Goal: Task Accomplishment & Management: Use online tool/utility

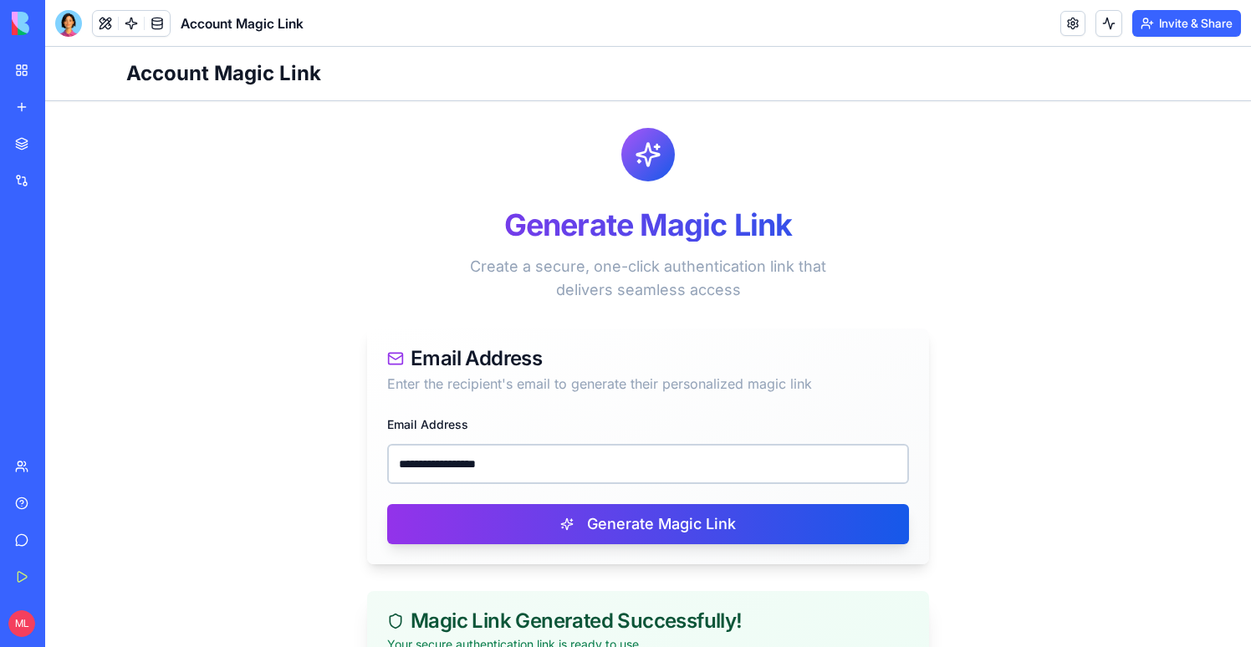
scroll to position [268, 0]
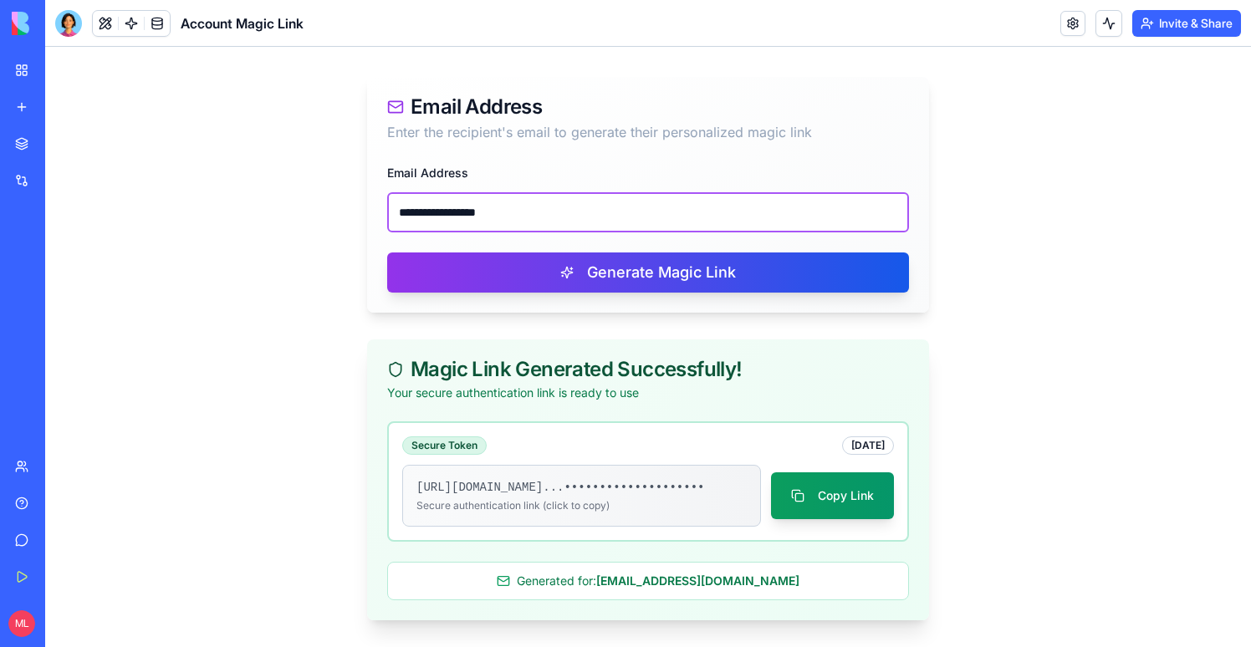
click at [460, 203] on input "**********" at bounding box center [648, 212] width 522 height 40
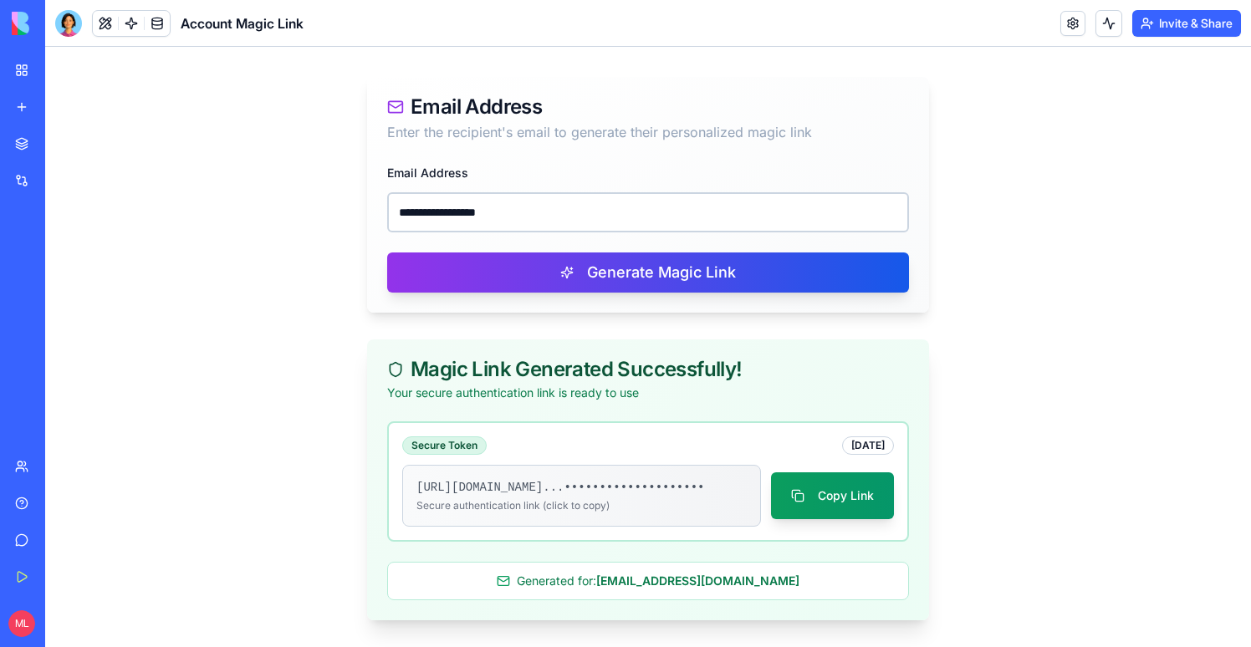
click at [508, 234] on div "**********" at bounding box center [648, 237] width 562 height 150
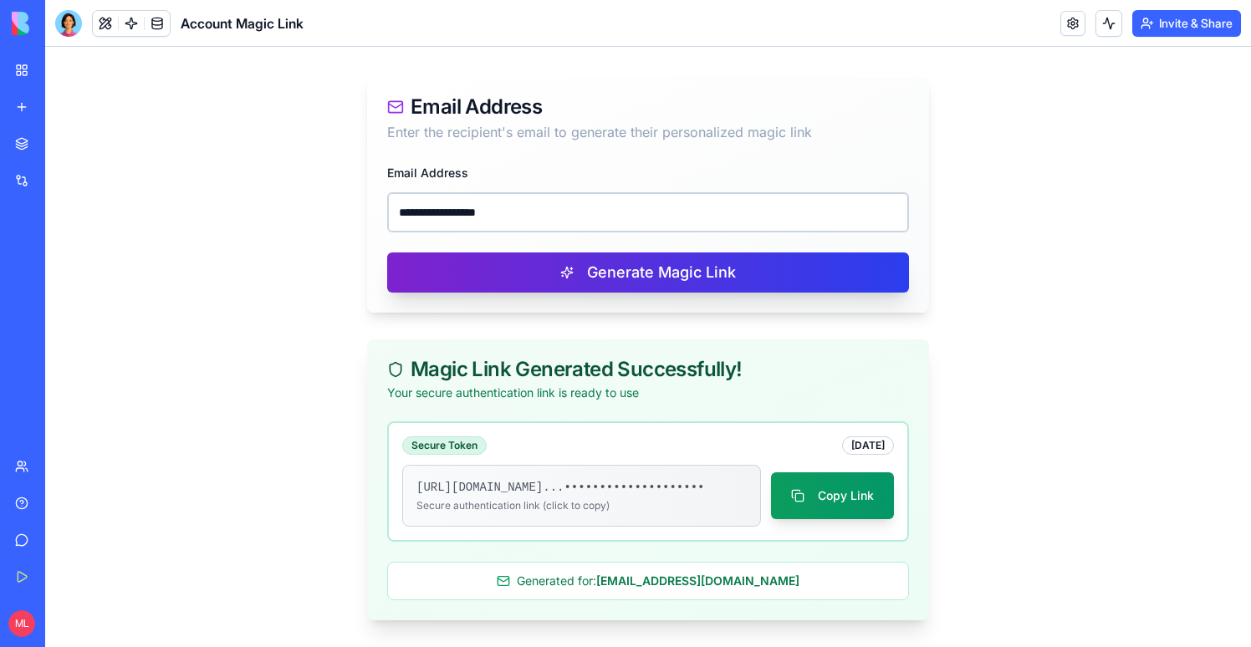
click at [516, 260] on button "Generate Magic Link" at bounding box center [648, 272] width 522 height 40
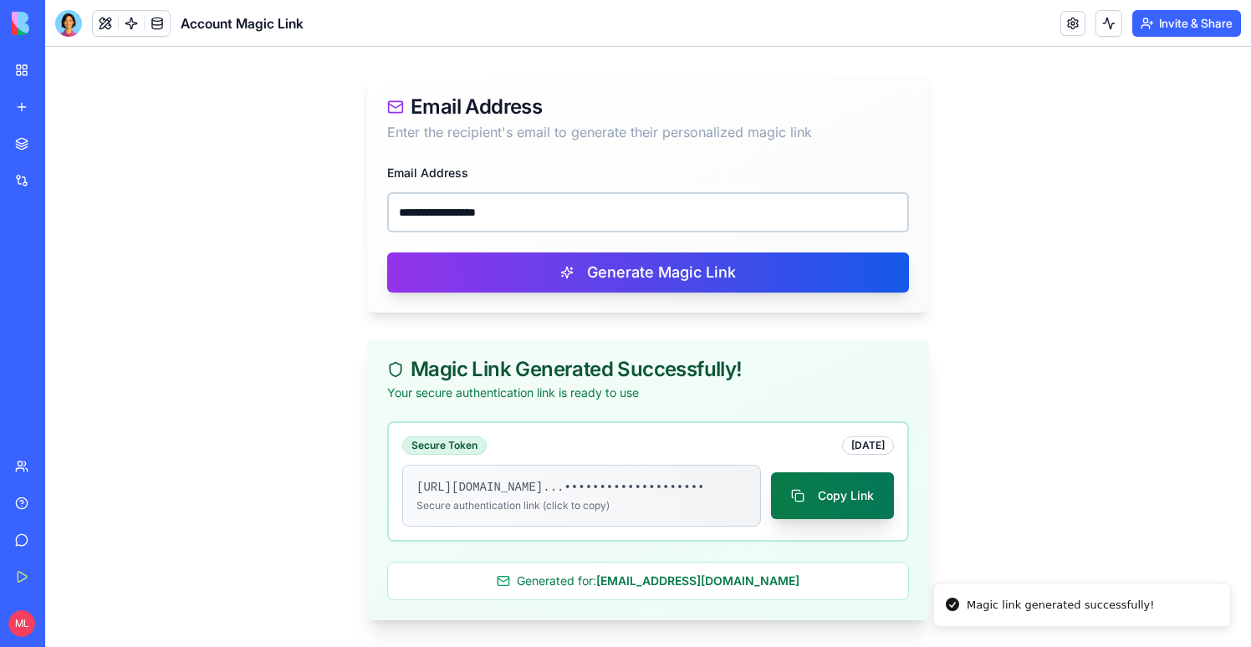
click at [821, 498] on button "Copy Link" at bounding box center [832, 495] width 123 height 47
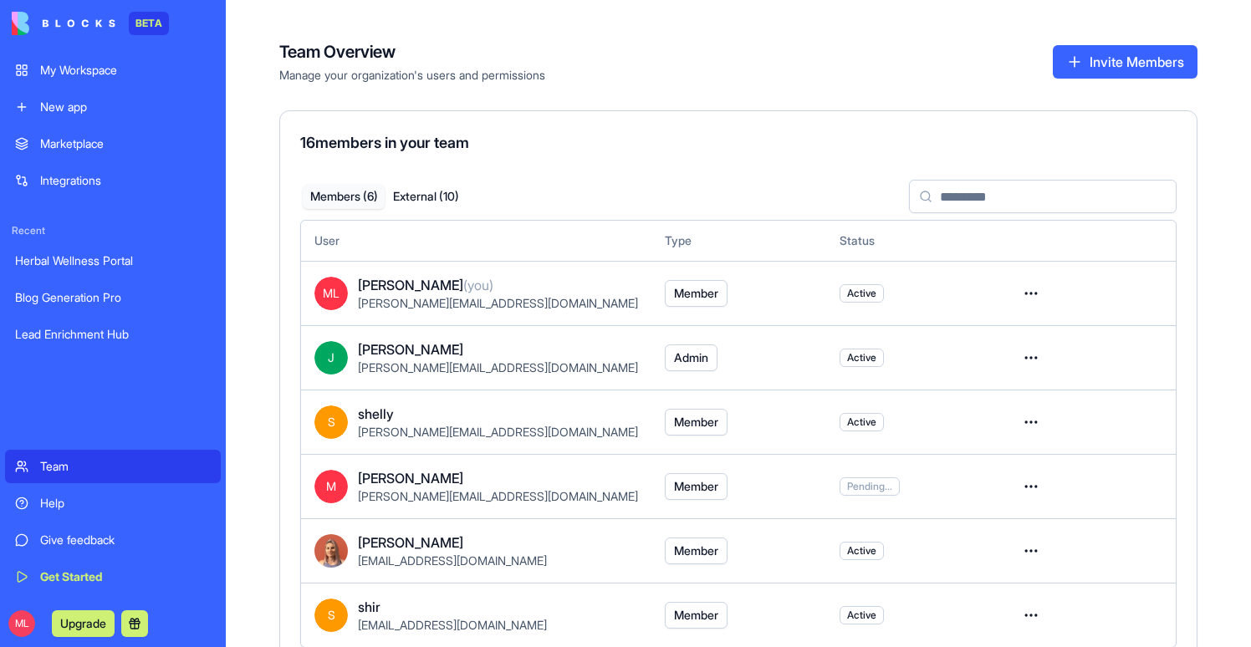
click at [110, 84] on link "My Workspace" at bounding box center [113, 70] width 216 height 33
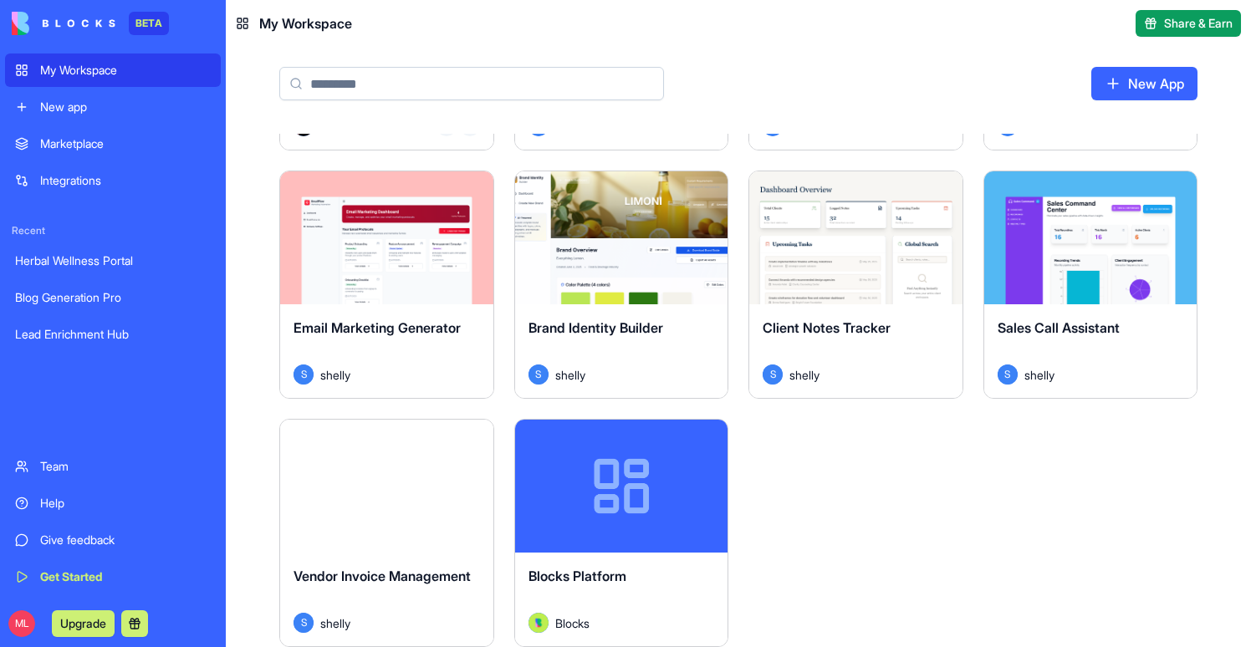
scroll to position [28, 0]
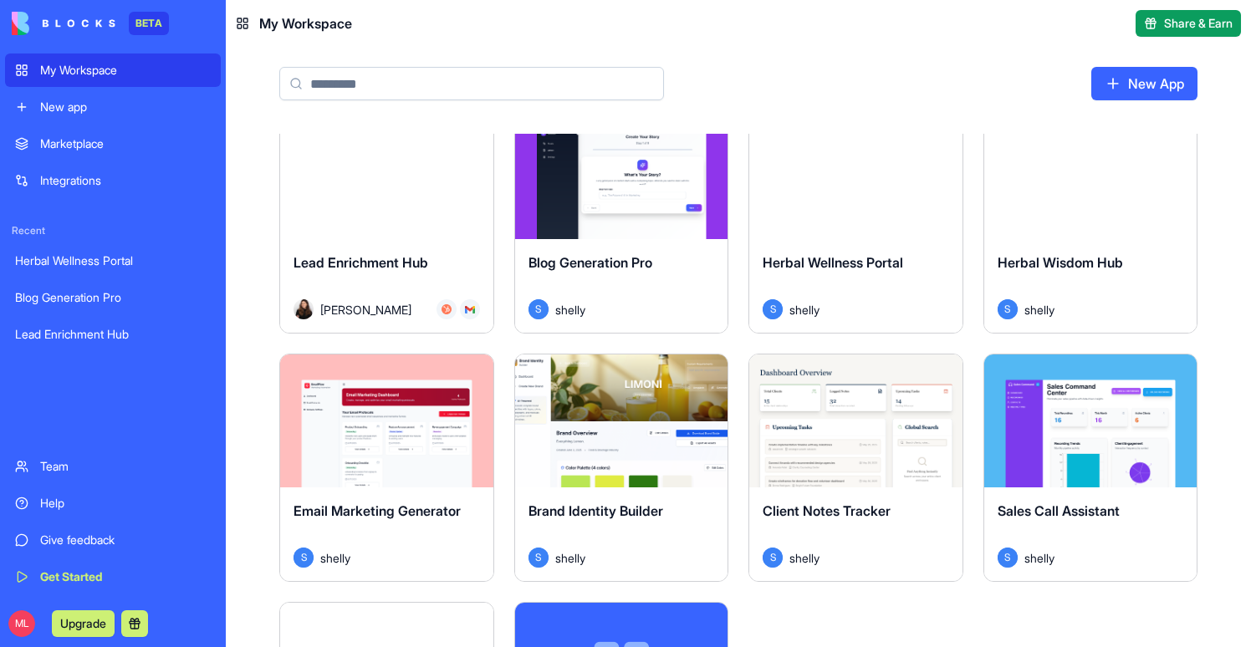
click at [23, 609] on div "ML Upgrade" at bounding box center [113, 623] width 216 height 47
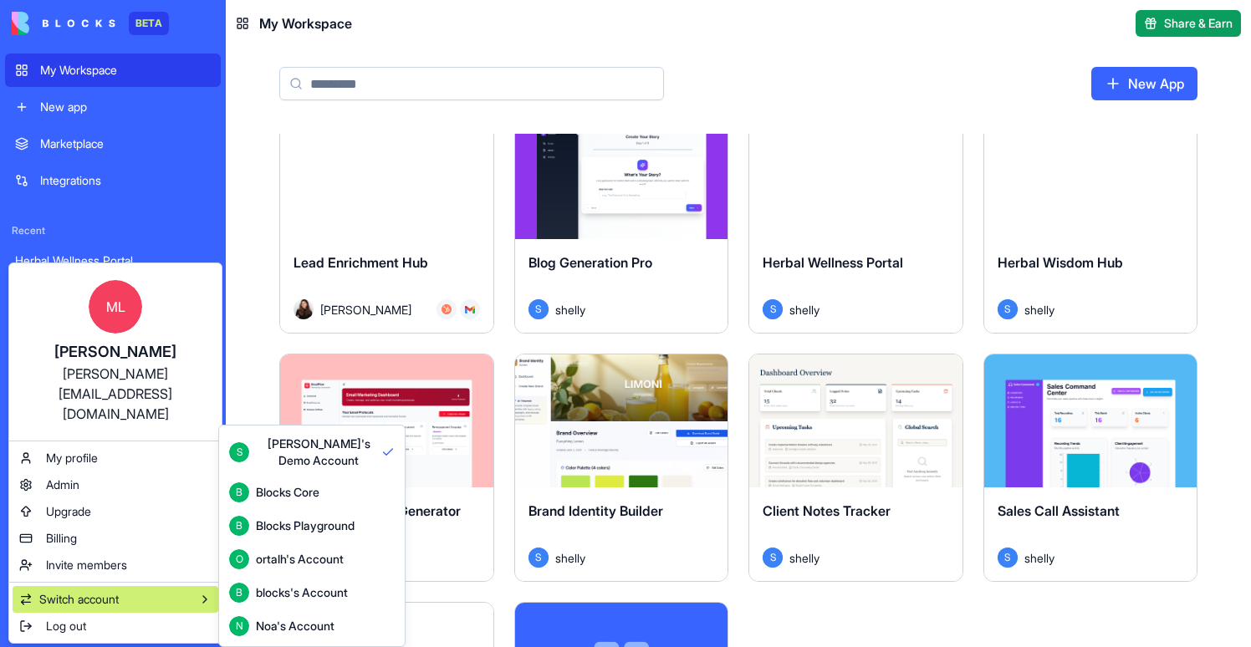
click at [306, 503] on button "B Blocks Core" at bounding box center [311, 492] width 179 height 33
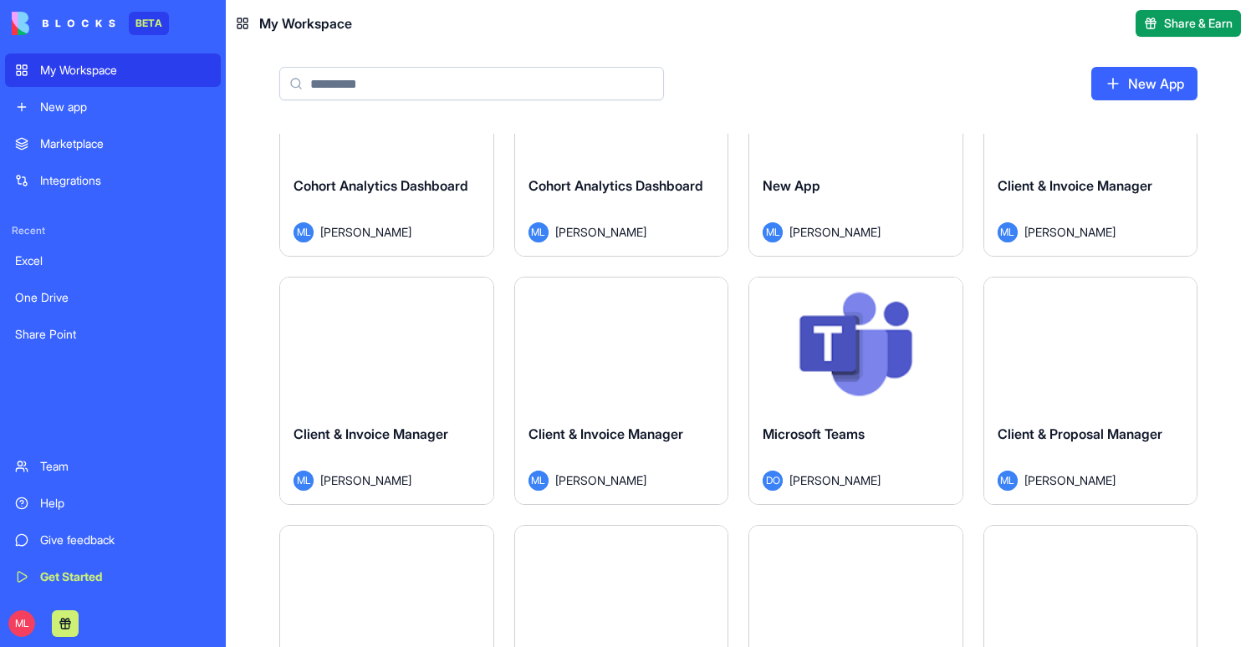
scroll to position [3315, 0]
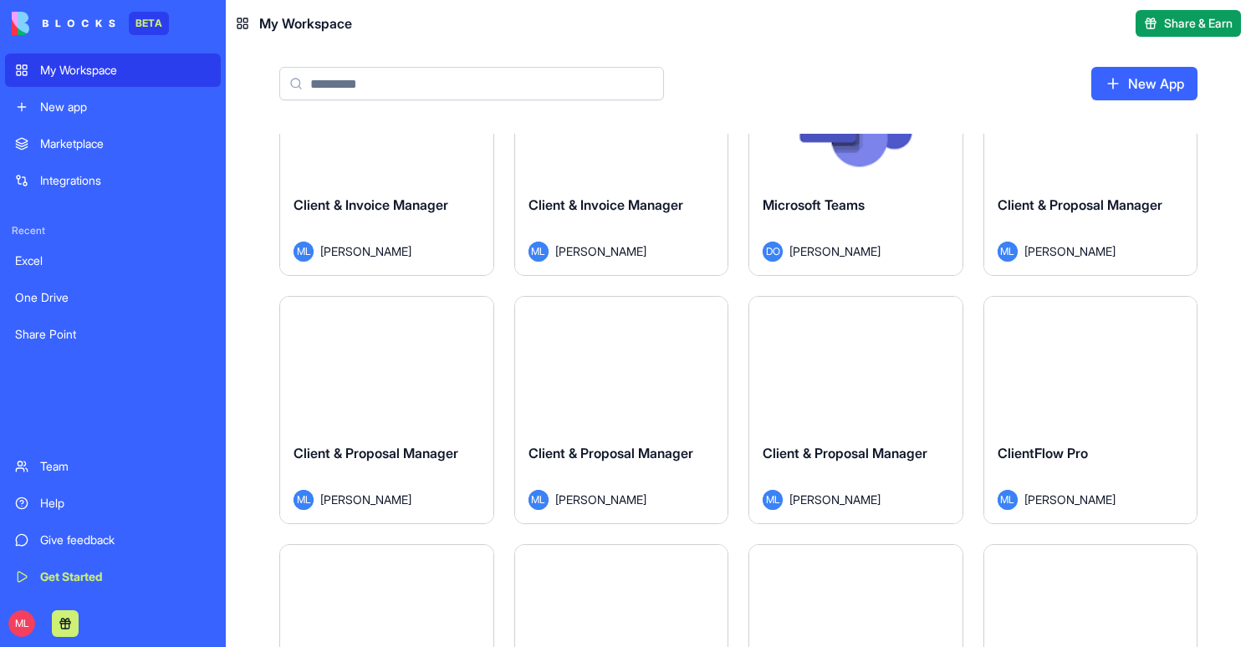
click at [642, 352] on button "Launch" at bounding box center [620, 362] width 125 height 33
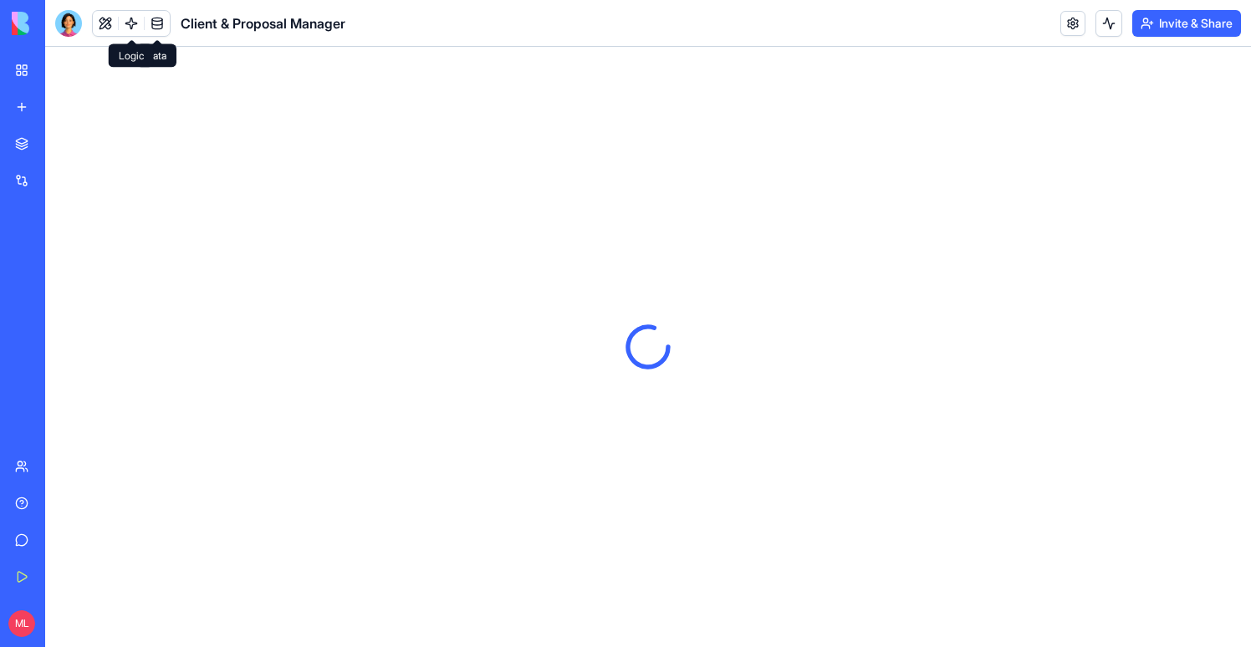
click at [132, 23] on link at bounding box center [131, 23] width 25 height 25
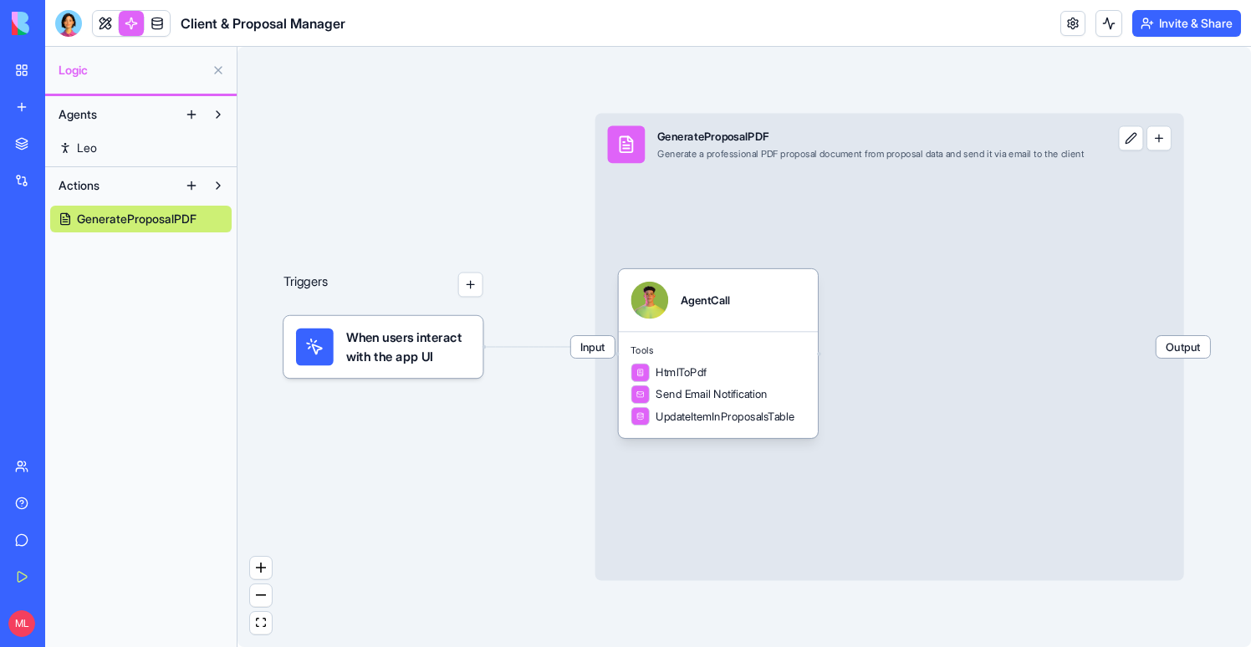
click at [485, 293] on div "Triggers When users interact with the app UI Input GenerateProposalPDF Generate…" at bounding box center [743, 347] width 1013 height 600
click at [473, 290] on button "button" at bounding box center [470, 285] width 25 height 25
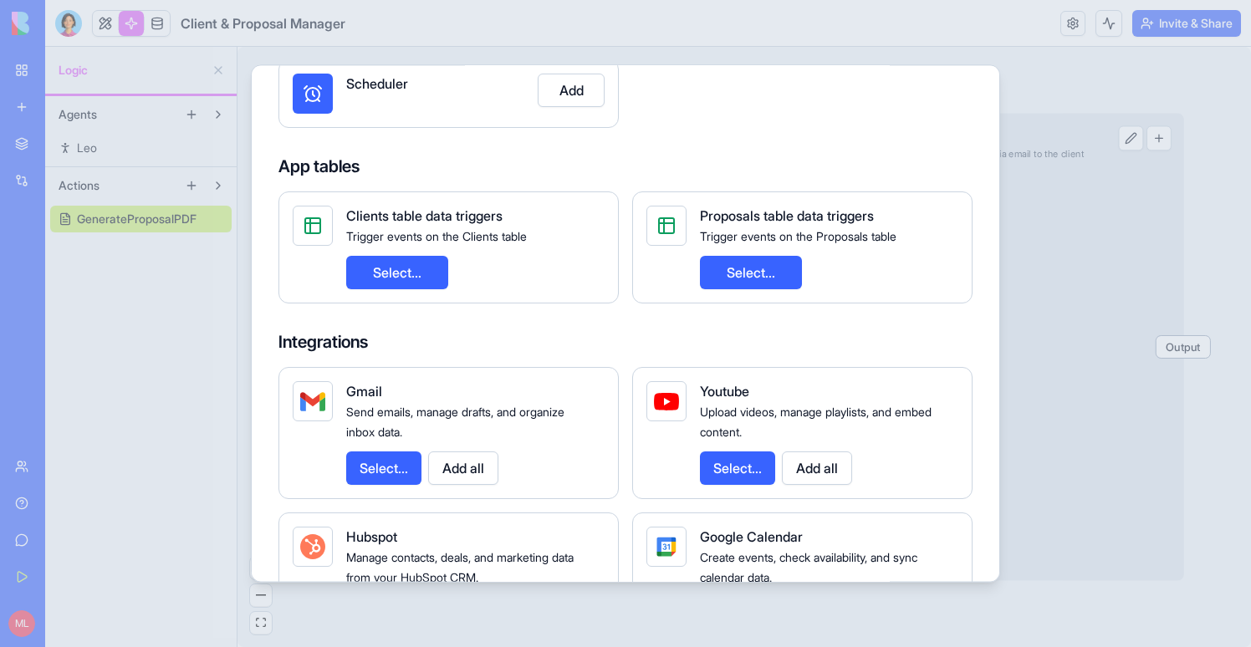
scroll to position [142, 0]
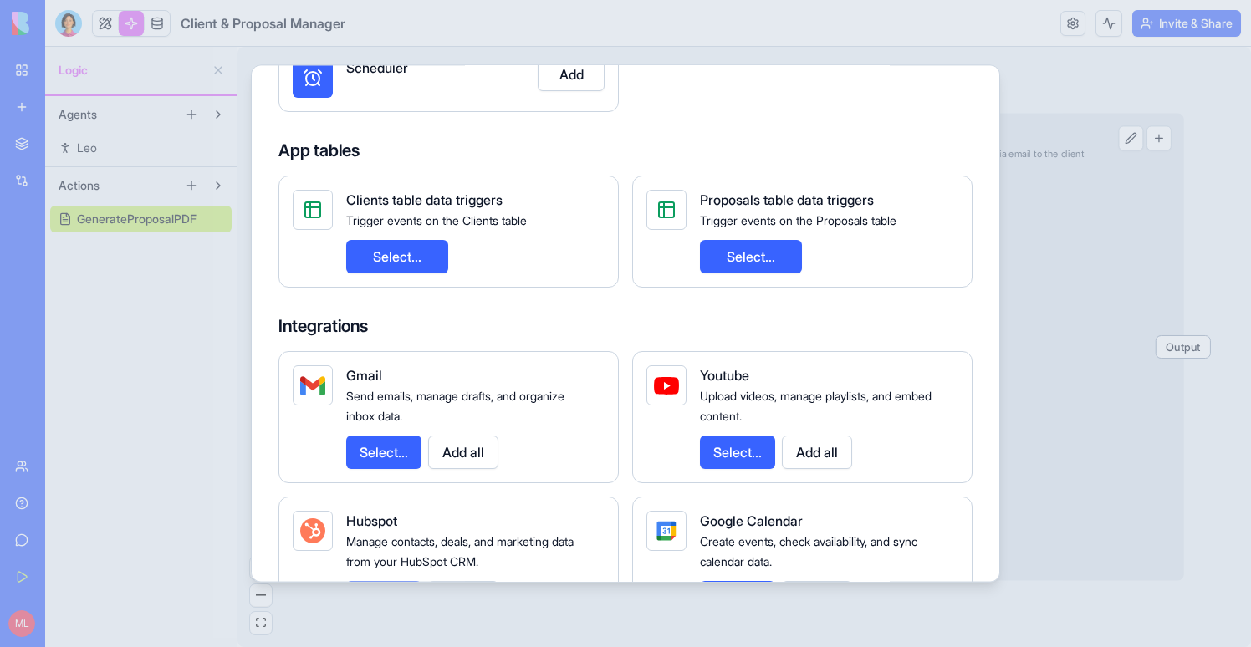
click at [477, 456] on button "Add all" at bounding box center [463, 452] width 70 height 33
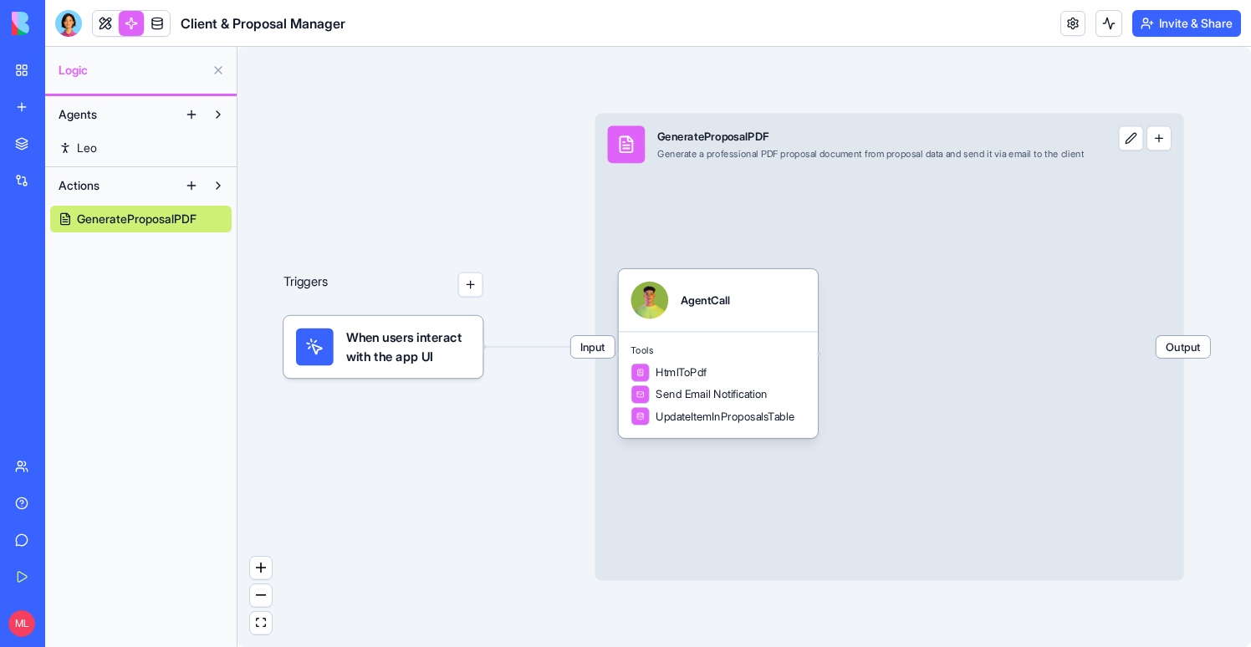
click at [472, 287] on button "button" at bounding box center [470, 285] width 25 height 25
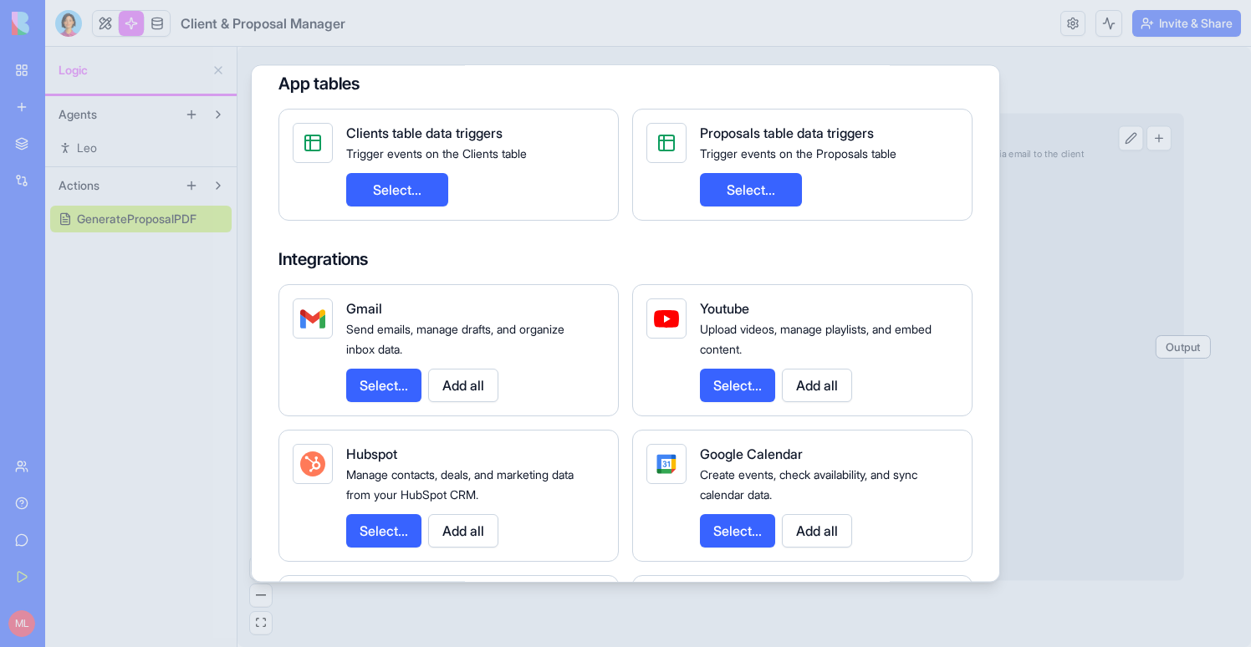
scroll to position [227, 0]
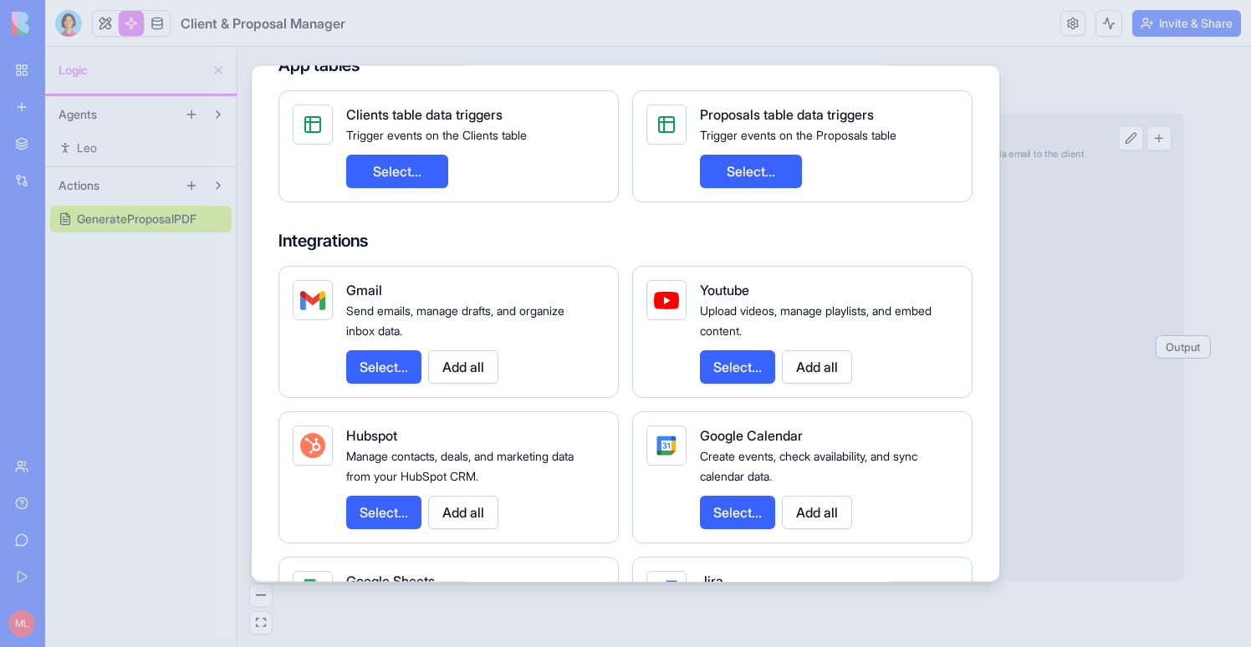
click at [383, 354] on button "Select..." at bounding box center [383, 366] width 75 height 33
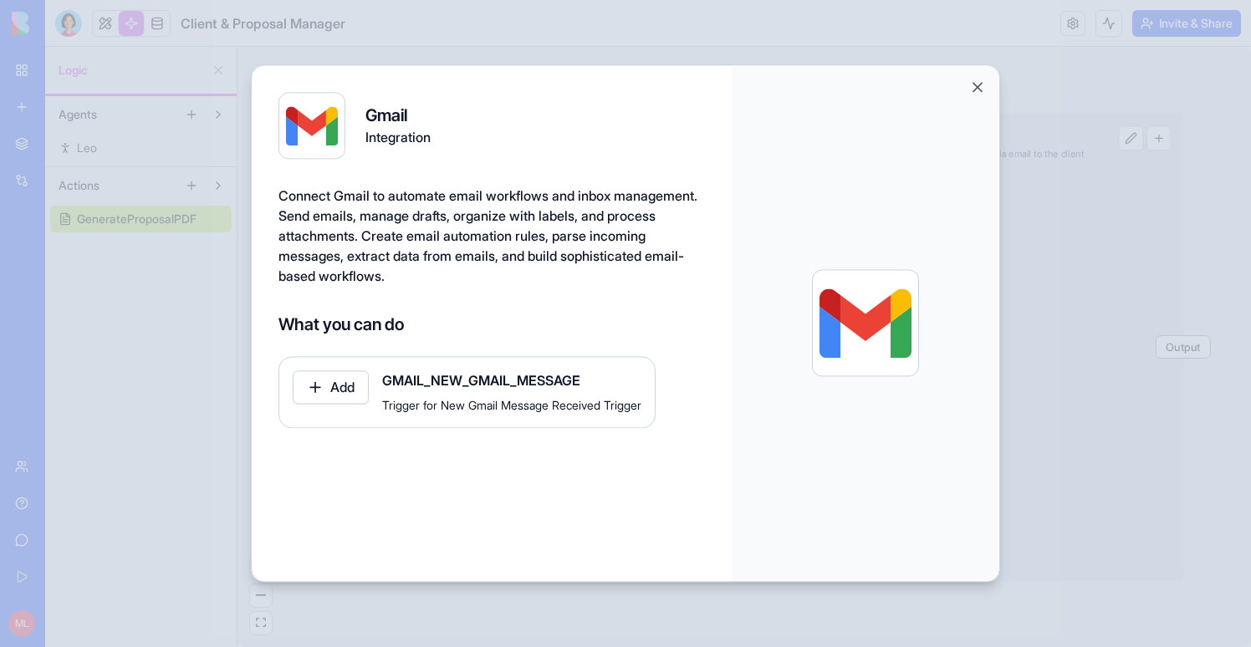
click at [360, 385] on button "Add" at bounding box center [331, 386] width 76 height 33
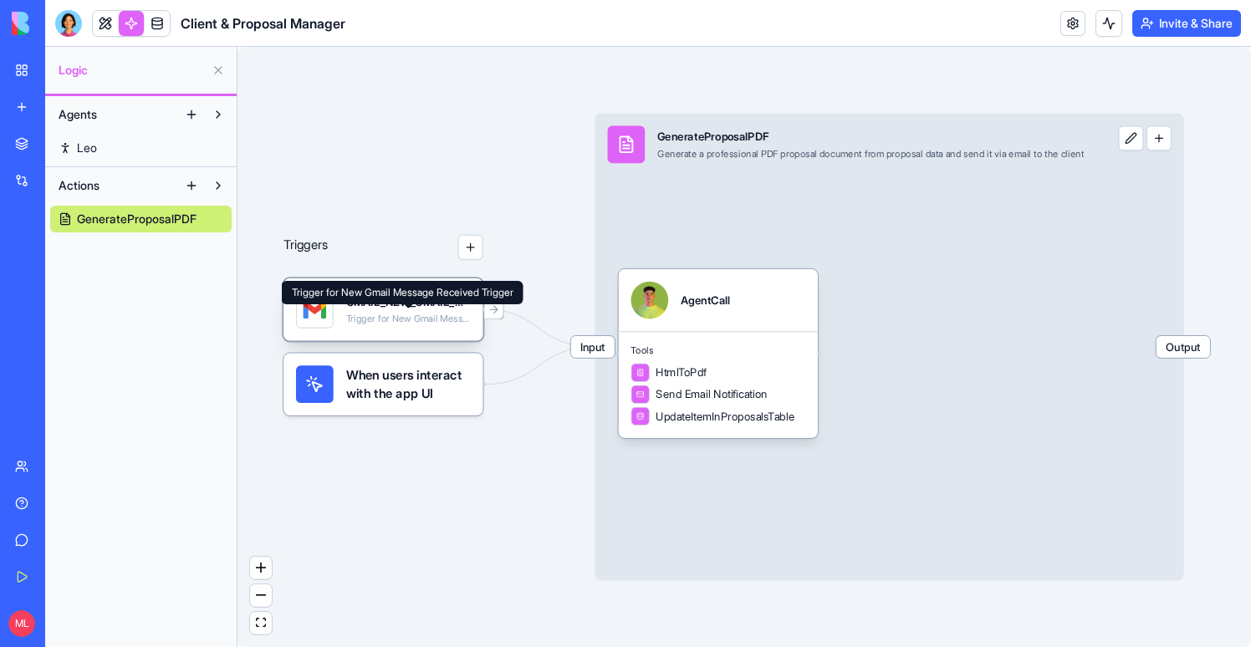
click at [448, 315] on div "Trigger for New Gmail Message Received Trigger" at bounding box center [408, 319] width 125 height 13
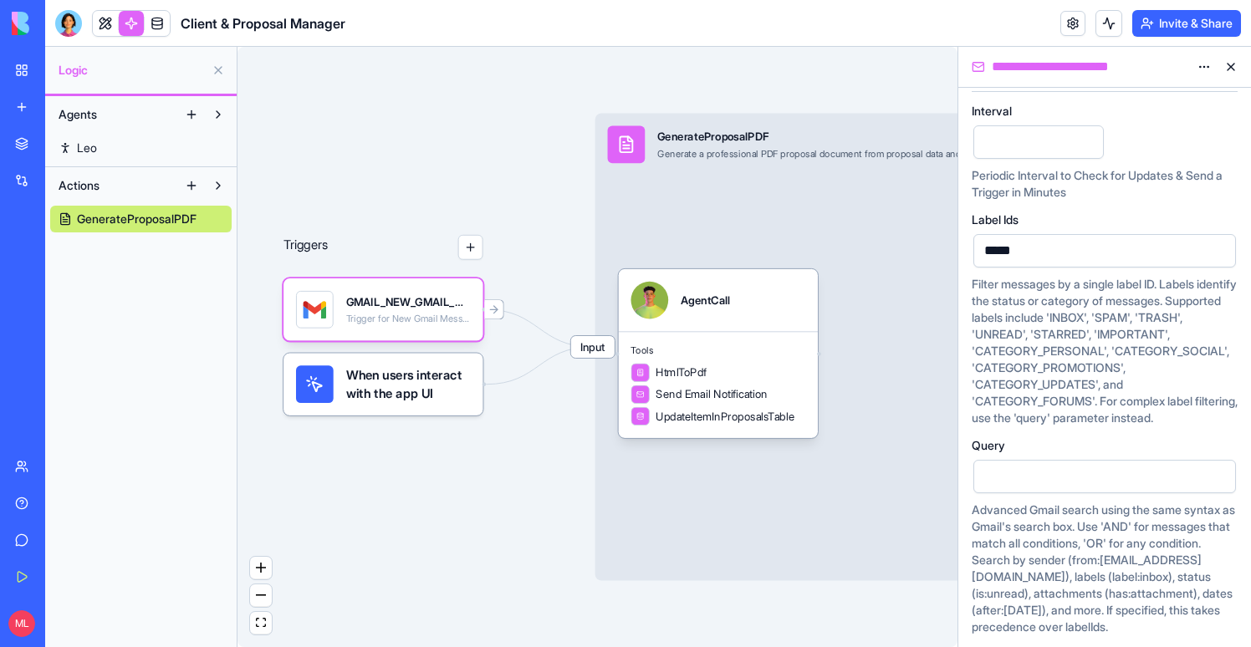
scroll to position [202, 0]
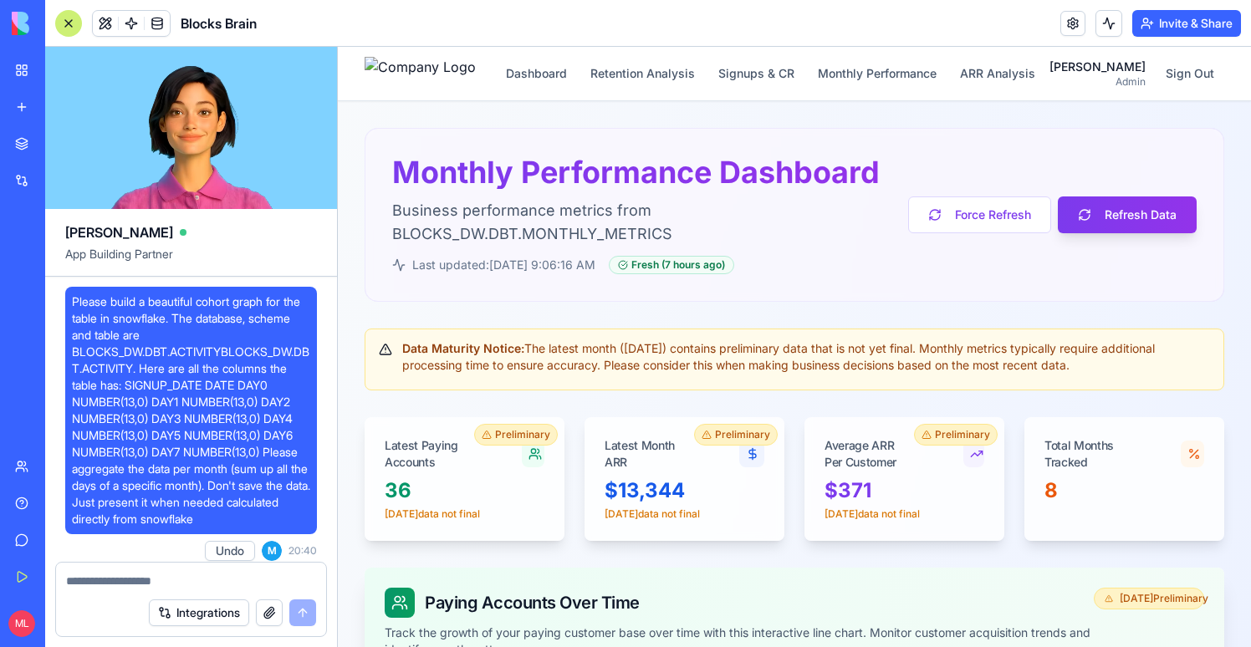
scroll to position [49639, 0]
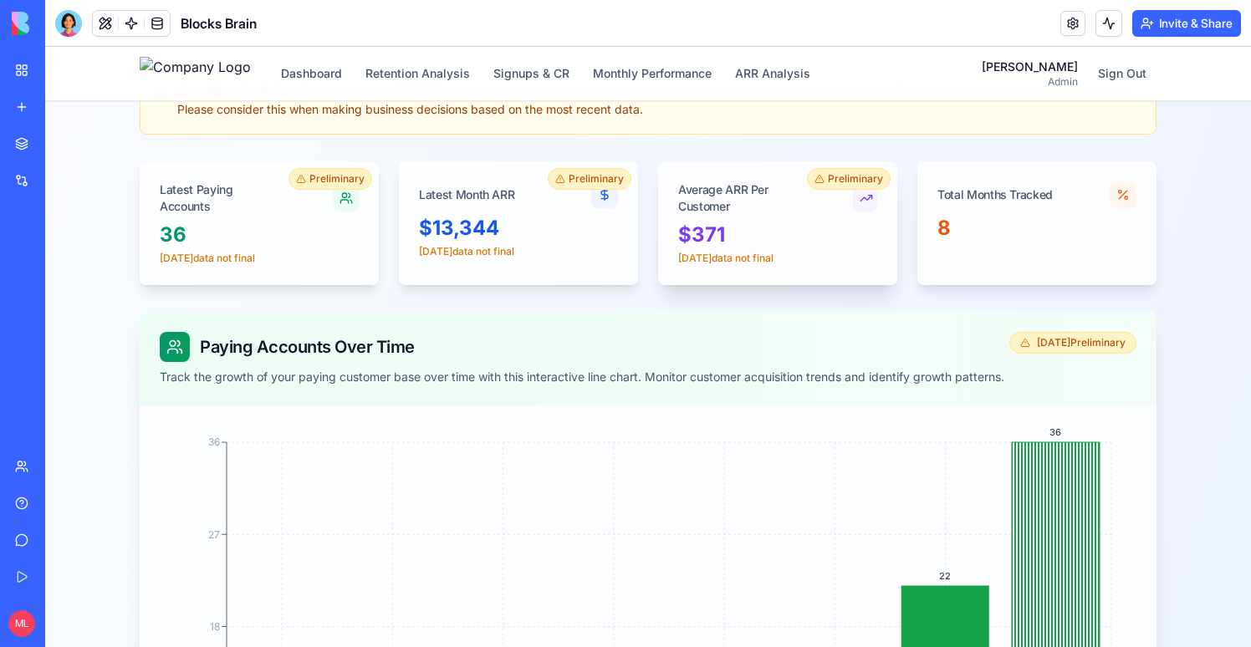
scroll to position [57, 0]
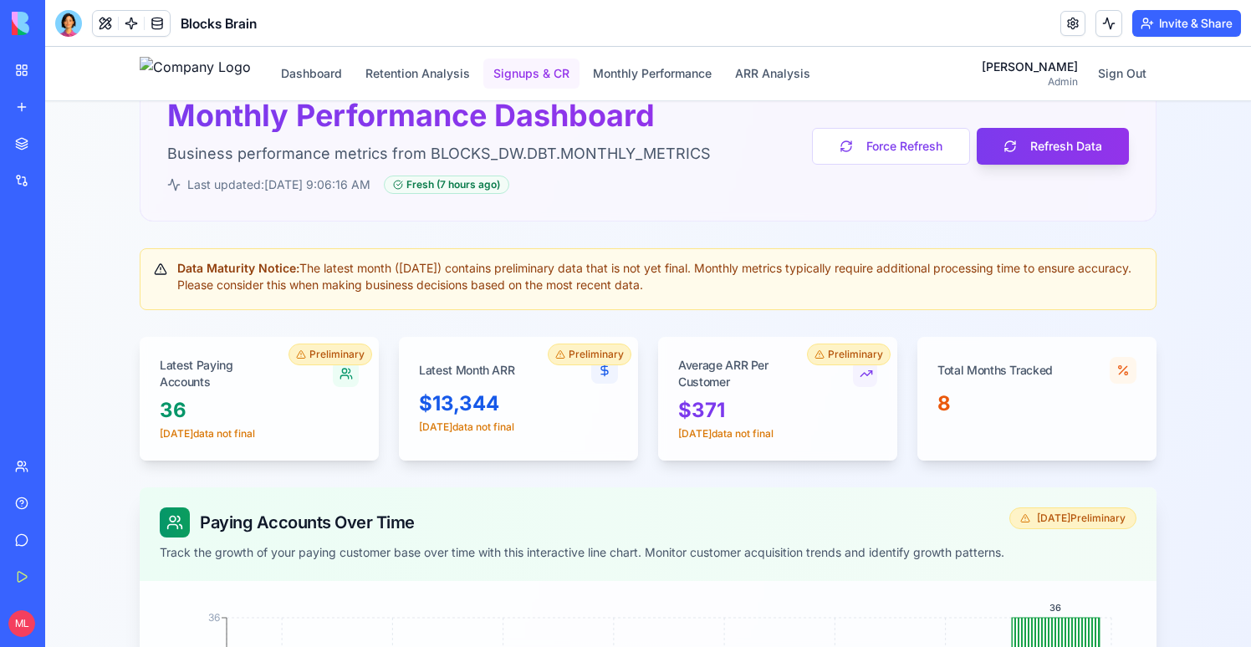
click at [574, 78] on button "Signups & CR" at bounding box center [531, 74] width 96 height 30
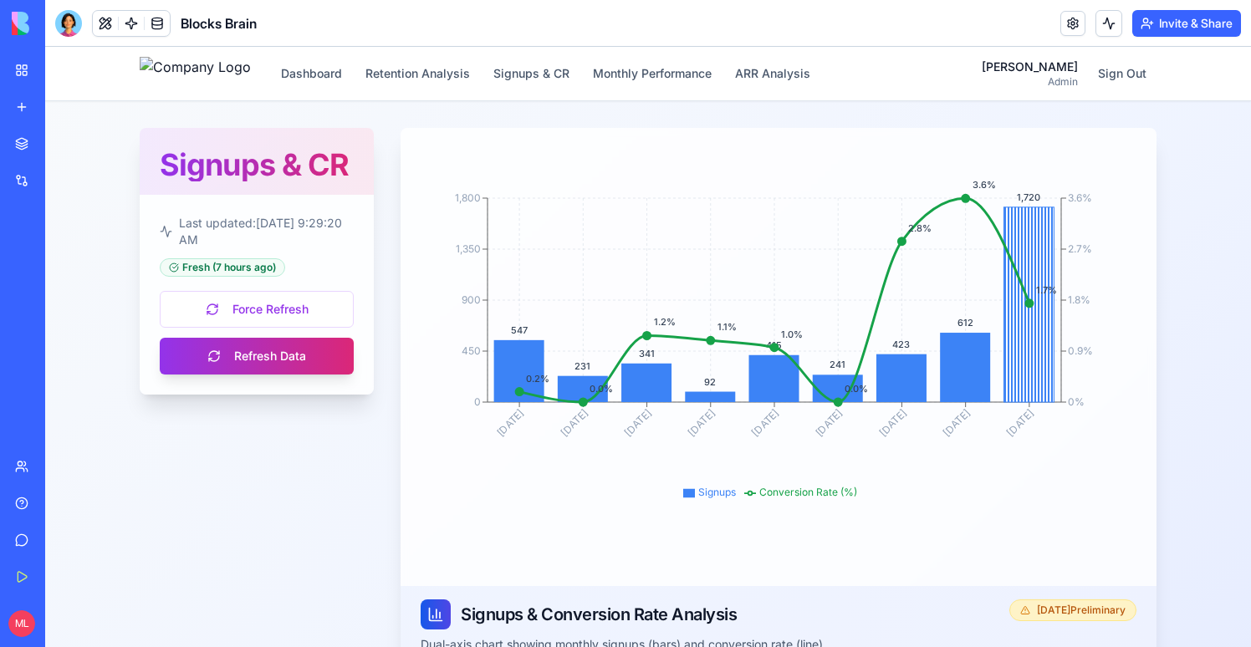
click at [466, 92] on div "Dashboard Retention Analysis Signups & CR Monthly Performance ARR Analysis [PER…" at bounding box center [648, 74] width 1017 height 54
click at [349, 89] on div "Dashboard Retention Analysis Signups & CR Monthly Performance ARR Analysis" at bounding box center [480, 73] width 681 height 33
click at [315, 78] on button "Dashboard" at bounding box center [311, 74] width 81 height 30
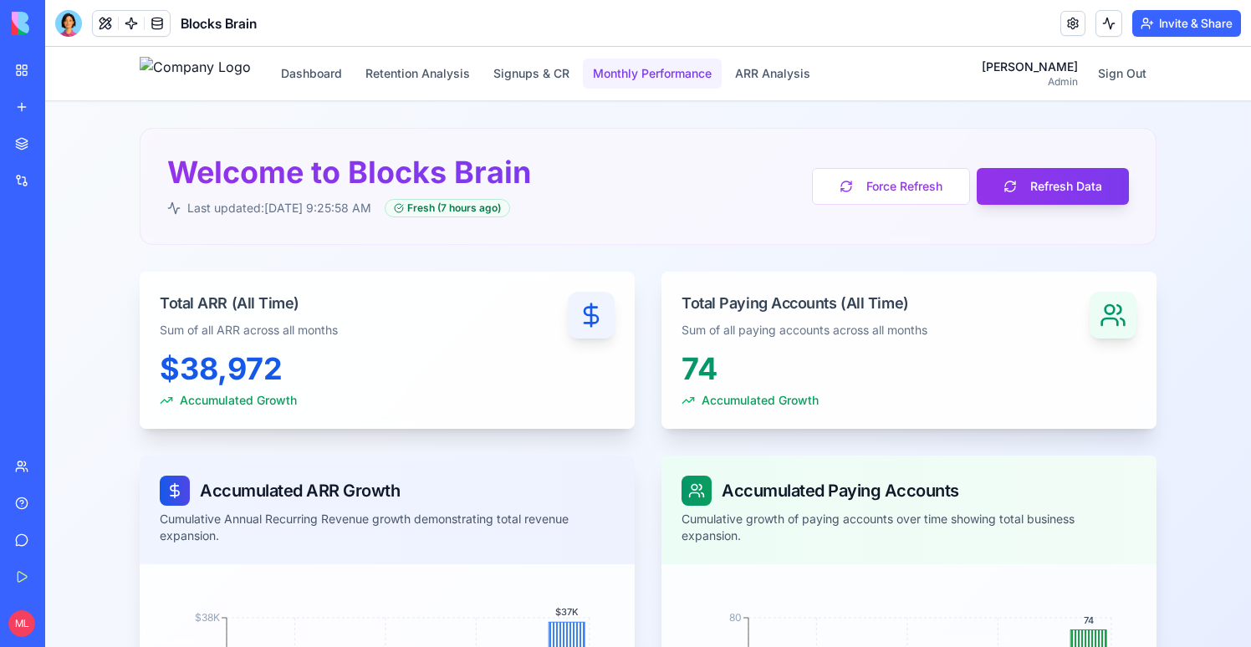
click at [705, 75] on button "Monthly Performance" at bounding box center [652, 74] width 139 height 30
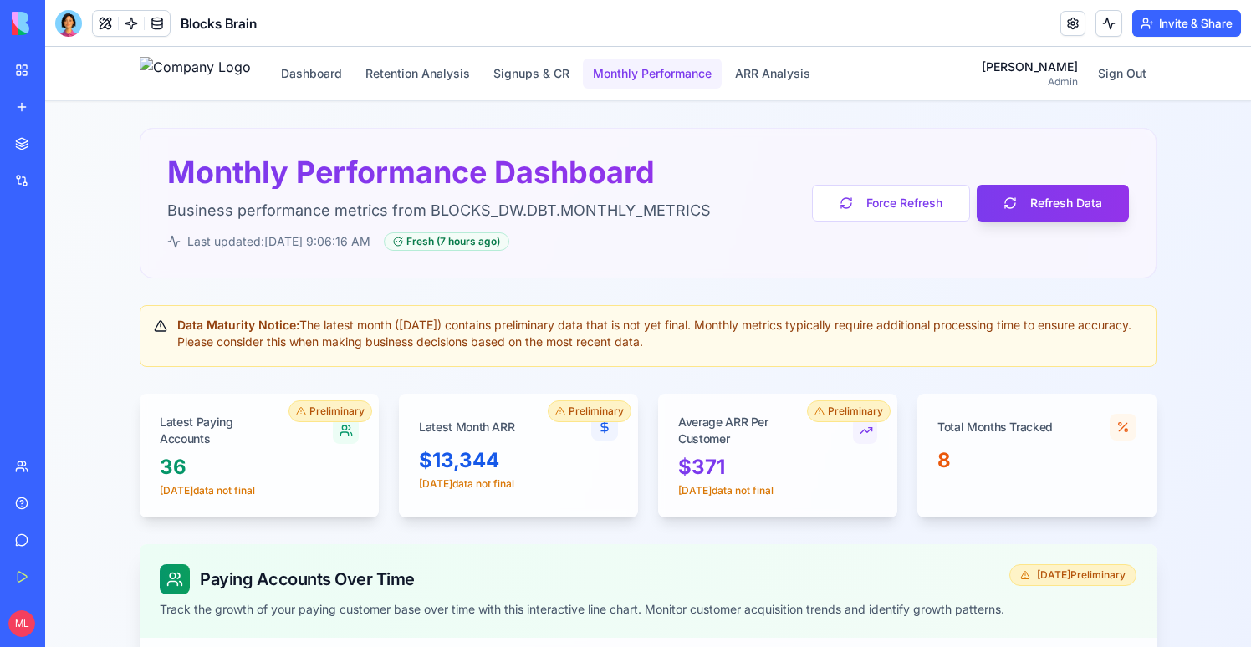
click at [688, 86] on button "Monthly Performance" at bounding box center [652, 74] width 139 height 30
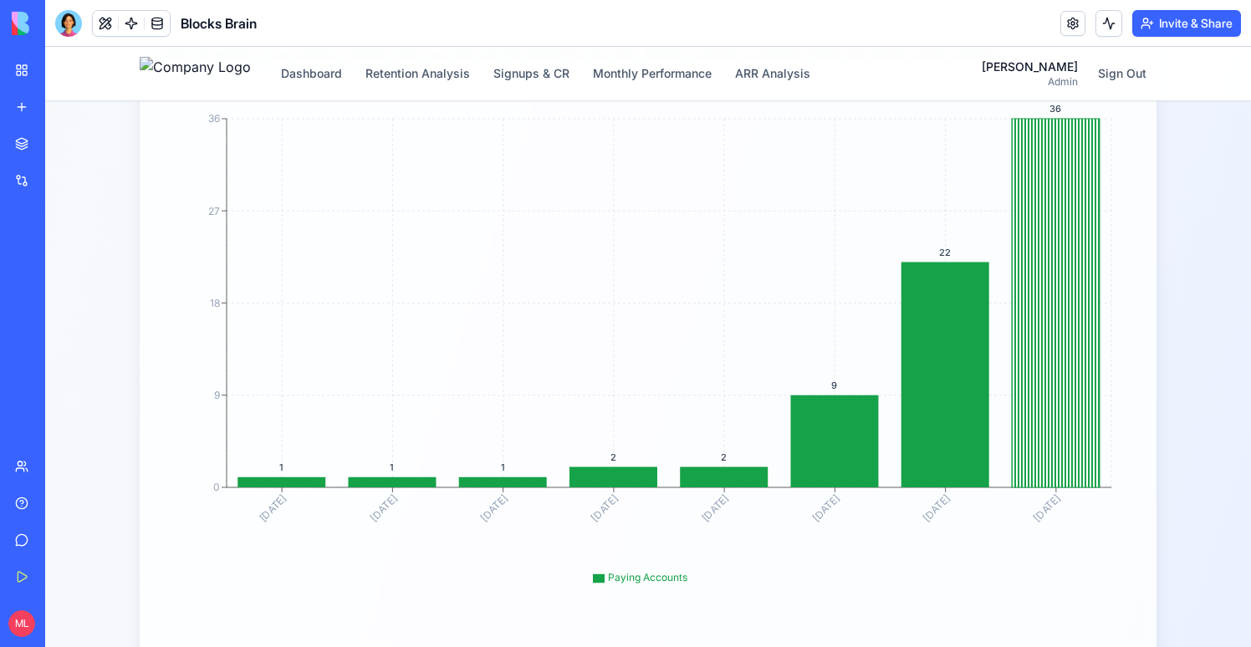
scroll to position [636, 0]
